Goal: Information Seeking & Learning: Learn about a topic

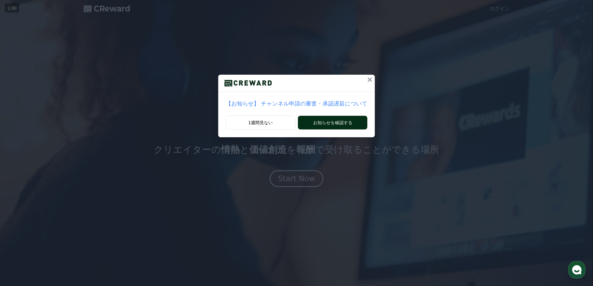
click at [309, 121] on button "お知らせを確認する" at bounding box center [332, 123] width 69 height 14
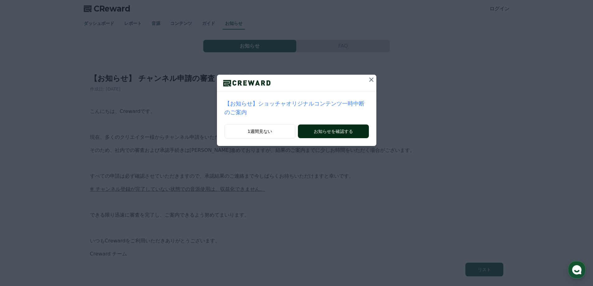
click at [303, 125] on button "お知らせを確認する" at bounding box center [333, 132] width 71 height 14
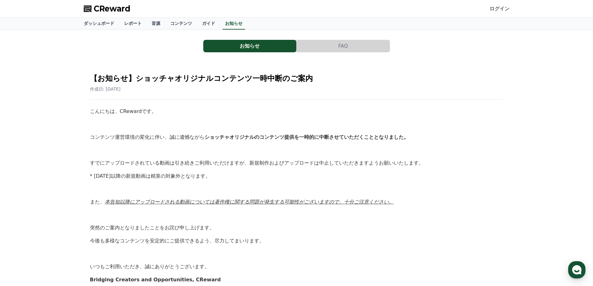
click at [335, 48] on button "FAQ" at bounding box center [343, 46] width 93 height 12
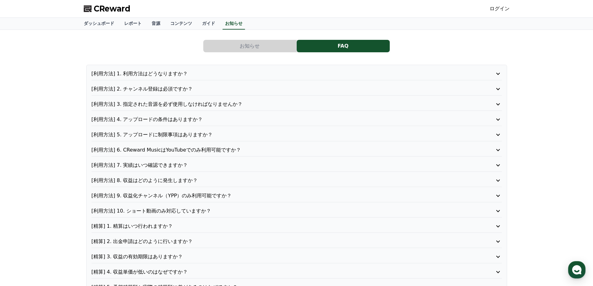
click at [246, 81] on div "[利用方法] 1. 利用方法はどうなりますか？ [利用方法] 2. チャンネル登録は必須ですか？ [利用方法] 3. 指定された音源を必ず使用しなければなりま…" at bounding box center [296, 181] width 421 height 232
click at [200, 74] on p "[利用方法] 1. 利用方法はどうなりますか？" at bounding box center [281, 73] width 378 height 7
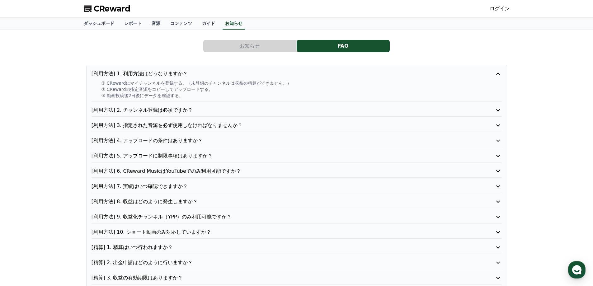
click at [172, 140] on p "[利用方法] 4. アップロードの条件はありますか？" at bounding box center [281, 140] width 378 height 7
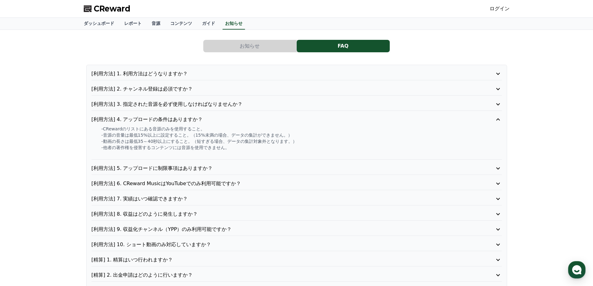
click at [178, 188] on div "[利用方法] 6. CReward MusicはYouTubeでのみ利用可能ですか？" at bounding box center [297, 185] width 410 height 10
click at [177, 184] on p "[利用方法] 6. CReward MusicはYouTubeでのみ利用可能ですか？" at bounding box center [281, 183] width 378 height 7
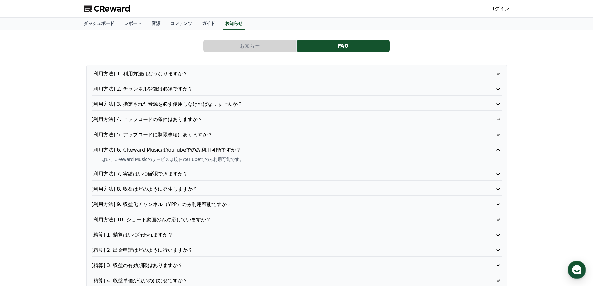
click at [166, 190] on p "[利用方法] 8. 収益はどのように発生しますか？" at bounding box center [281, 189] width 378 height 7
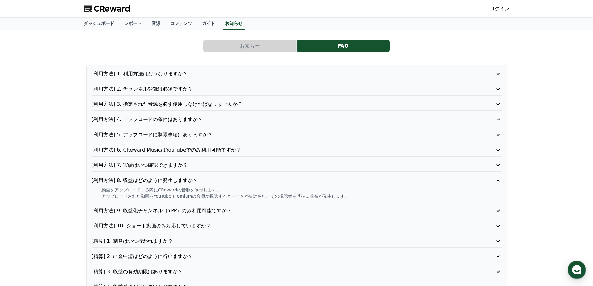
click at [223, 46] on button "お知らせ" at bounding box center [249, 46] width 93 height 12
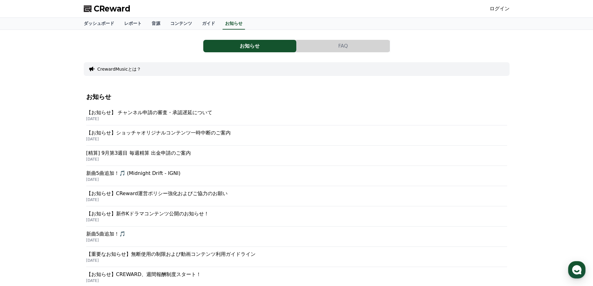
click at [160, 112] on p "【お知らせ】 チャンネル申請の審査・承認遅延について" at bounding box center [296, 112] width 421 height 7
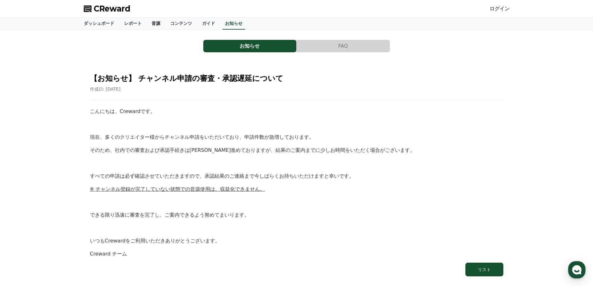
click at [147, 25] on link "音源" at bounding box center [156, 24] width 19 height 12
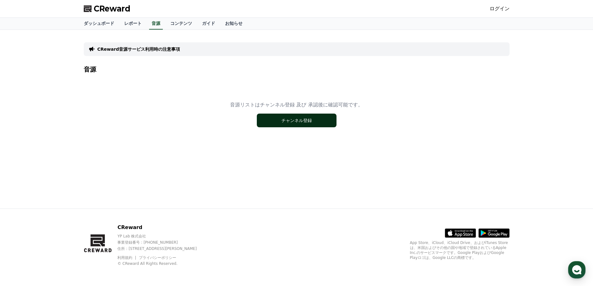
click at [269, 120] on button "チャンネル登録" at bounding box center [297, 121] width 80 height 14
